Goal: Communication & Community: Answer question/provide support

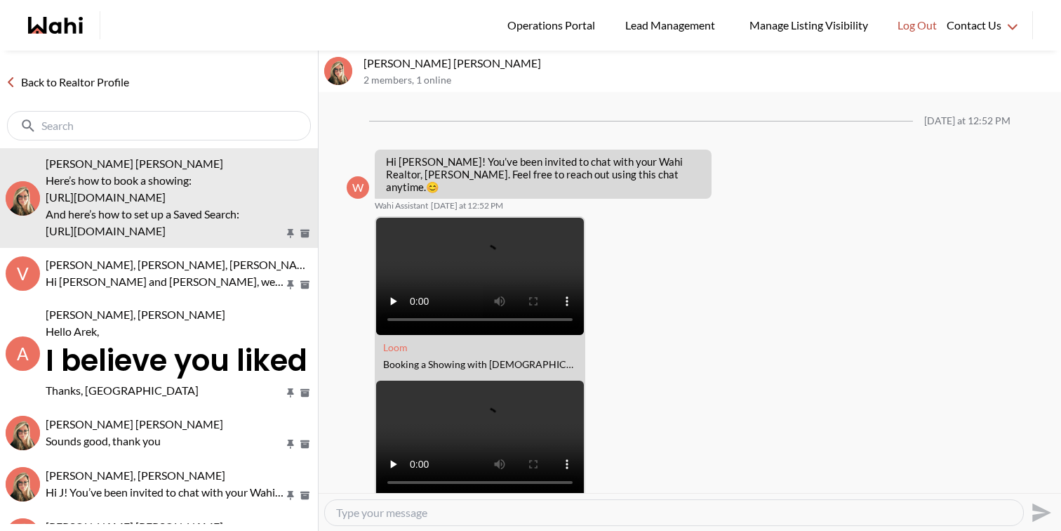
scroll to position [218, 0]
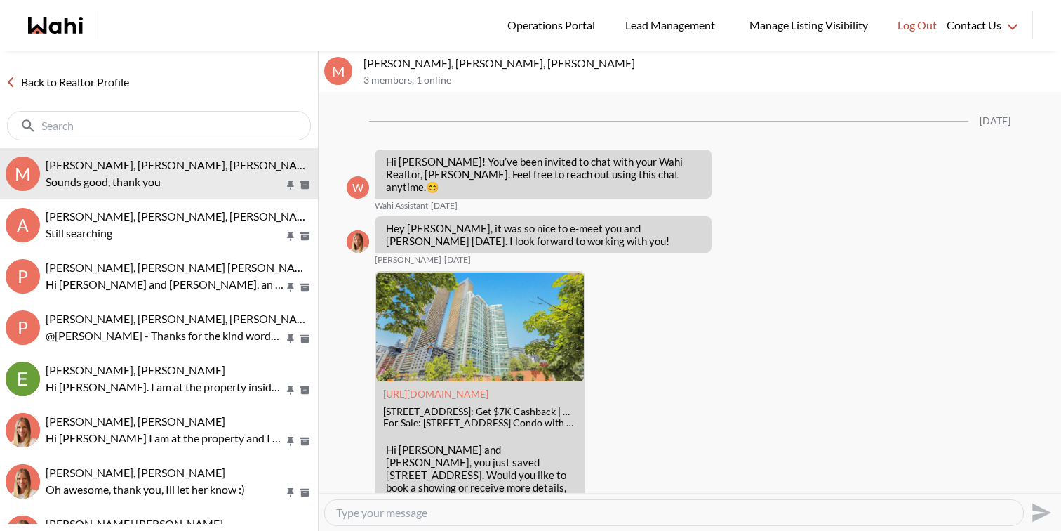
scroll to position [1668, 0]
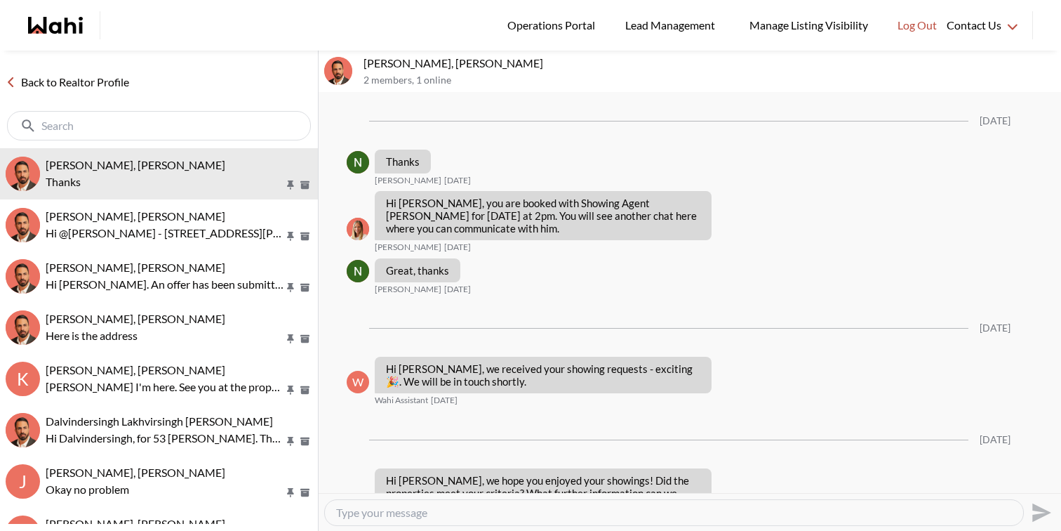
scroll to position [2120, 0]
